Goal: Information Seeking & Learning: Learn about a topic

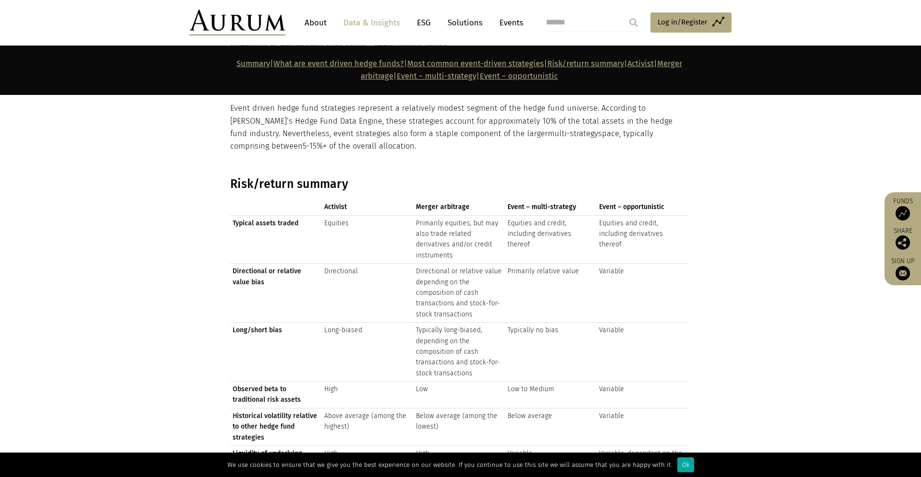
scroll to position [1516, 0]
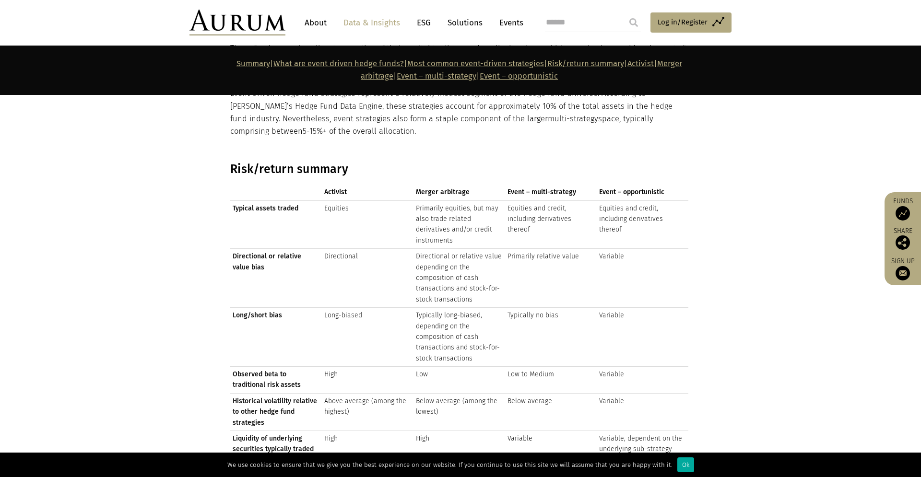
click at [379, 21] on link "Data & Insights" at bounding box center [372, 23] width 66 height 18
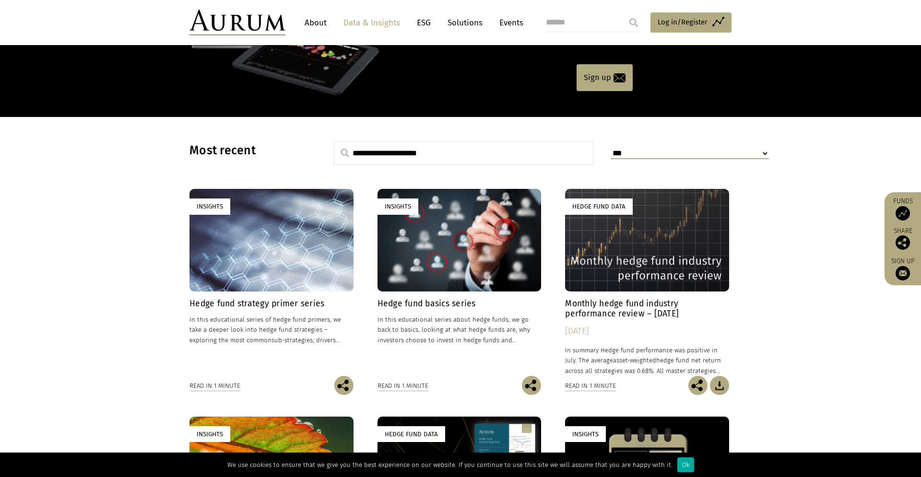
scroll to position [225, 0]
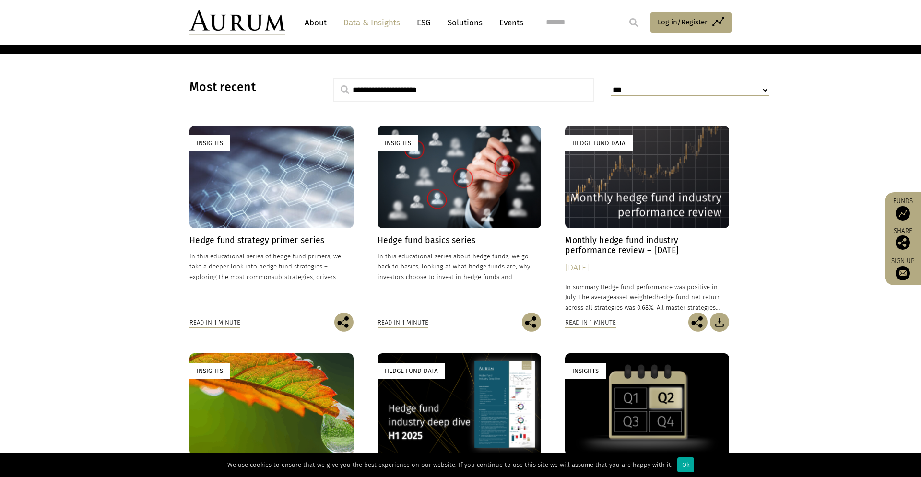
click at [283, 241] on h4 "Hedge fund strategy primer series" at bounding box center [271, 241] width 164 height 10
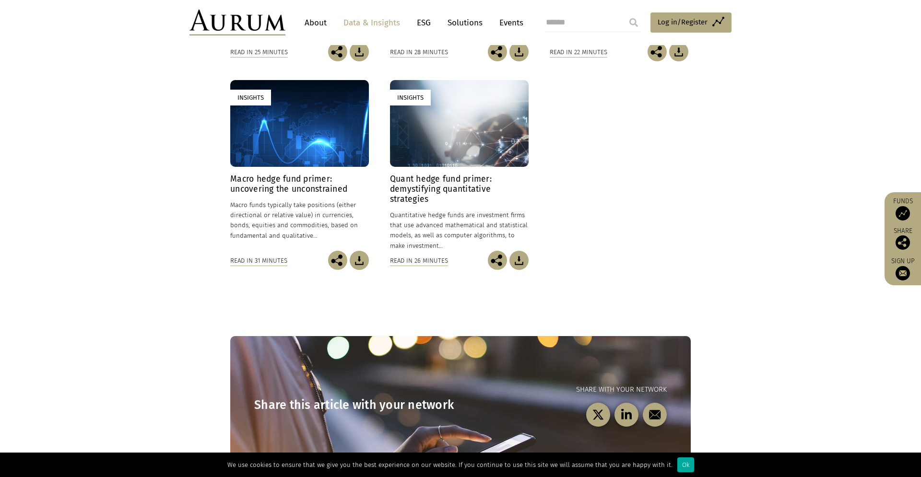
scroll to position [433, 0]
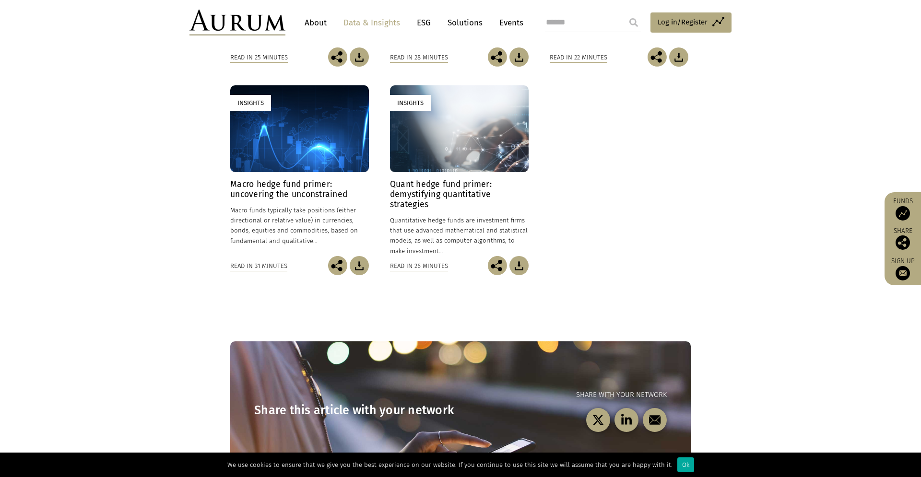
click at [415, 198] on h4 "Quant hedge fund primer: demystifying quantitative strategies" at bounding box center [459, 194] width 139 height 30
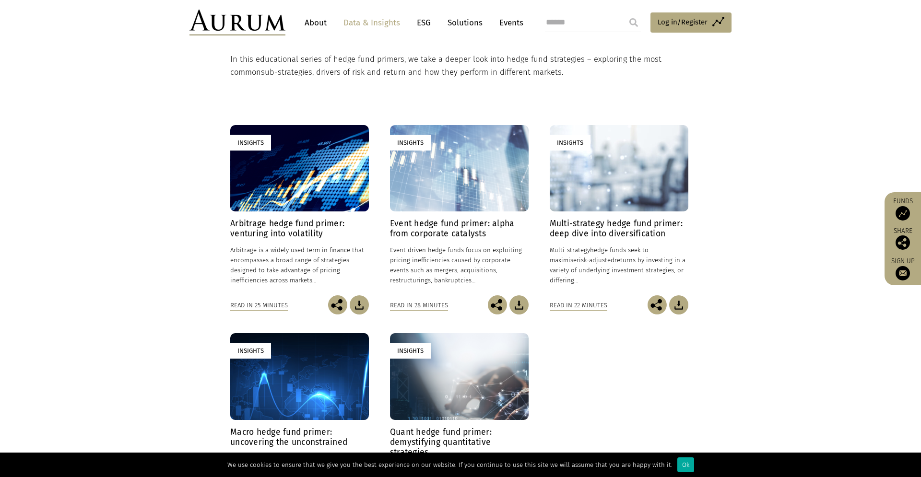
scroll to position [189, 0]
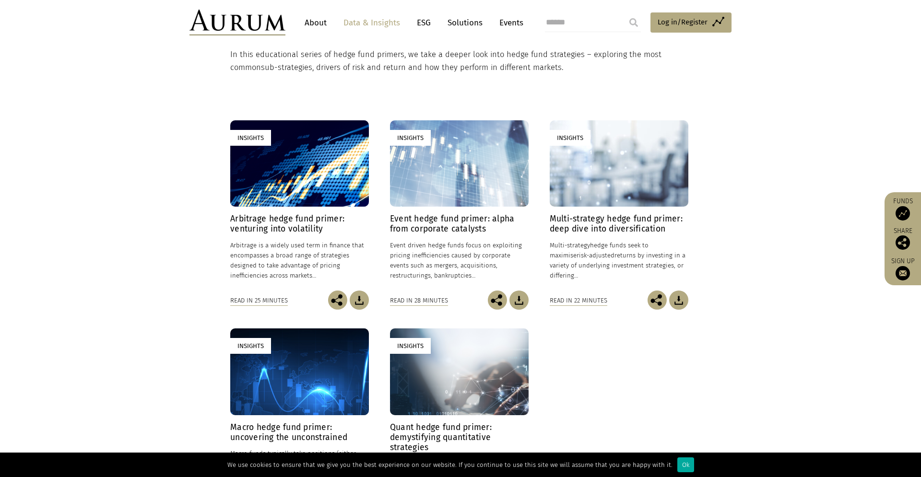
click at [269, 225] on h4 "Arbitrage hedge fund primer: venturing into volatility" at bounding box center [299, 224] width 139 height 20
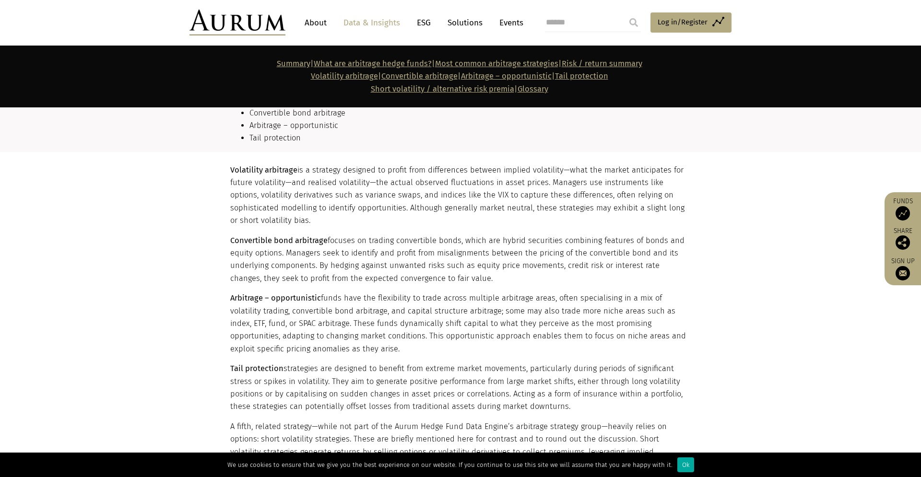
scroll to position [1070, 0]
